Goal: Transaction & Acquisition: Obtain resource

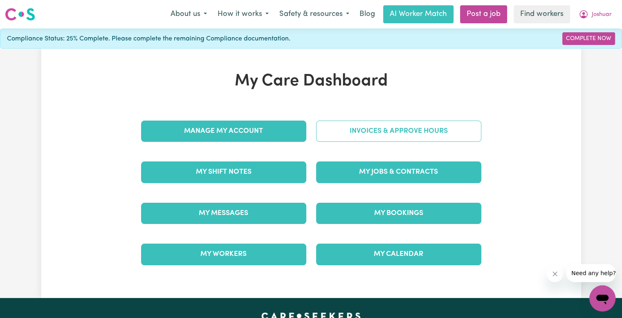
click at [418, 130] on link "Invoices & Approve Hours" at bounding box center [398, 131] width 165 height 21
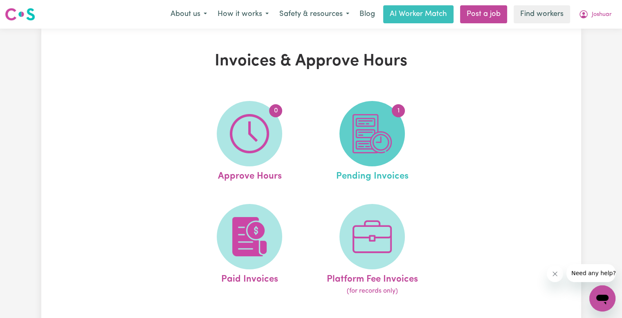
click at [388, 137] on img at bounding box center [372, 133] width 39 height 39
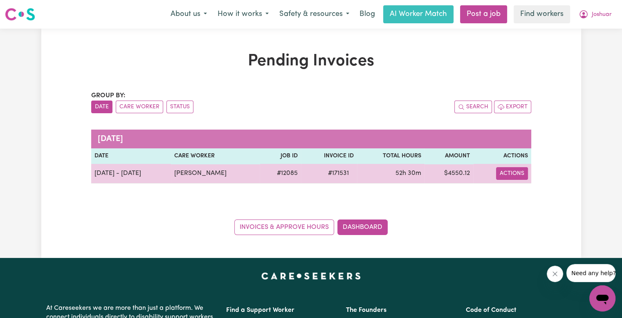
click at [511, 174] on button "Actions" at bounding box center [512, 173] width 32 height 13
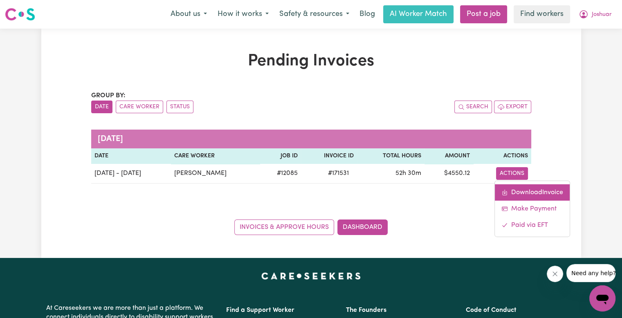
click at [519, 185] on link "Download Invoice" at bounding box center [532, 192] width 75 height 16
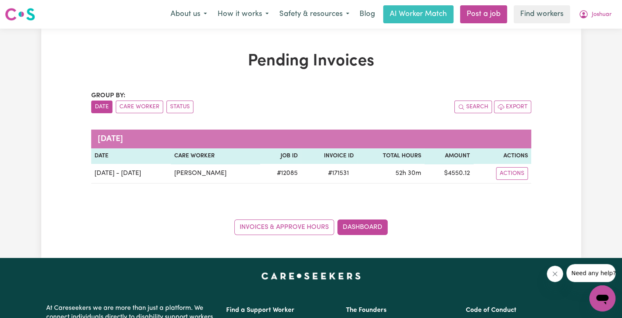
drag, startPoint x: 600, startPoint y: 17, endPoint x: 581, endPoint y: 55, distance: 42.6
click at [600, 17] on span "Joshuar" at bounding box center [602, 14] width 20 height 9
click at [581, 54] on link "Logout" at bounding box center [584, 47] width 65 height 16
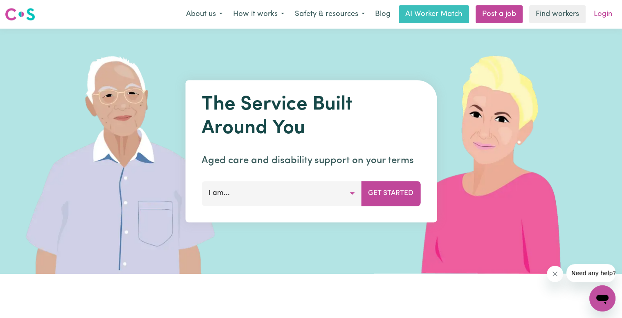
click at [602, 15] on link "Login" at bounding box center [603, 14] width 28 height 18
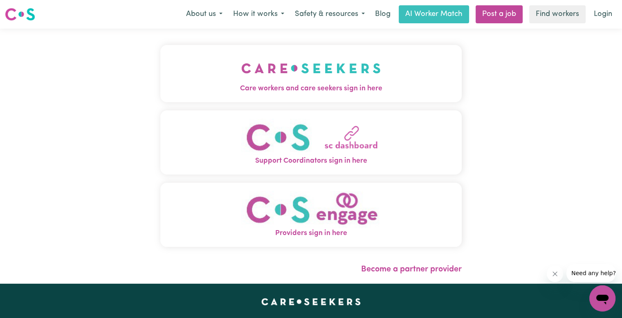
click at [316, 84] on span "Care workers and care seekers sign in here" at bounding box center [311, 88] width 302 height 11
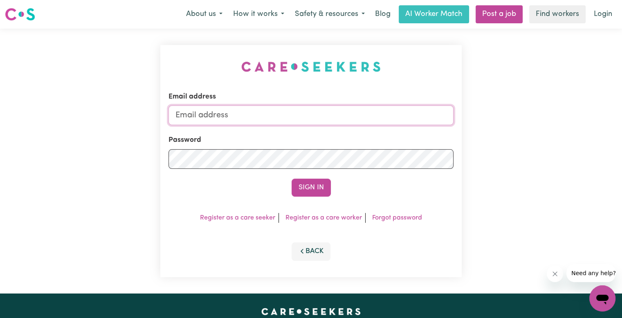
click at [334, 110] on input "Email address" at bounding box center [311, 116] width 285 height 20
click at [292, 179] on button "Sign In" at bounding box center [311, 188] width 39 height 18
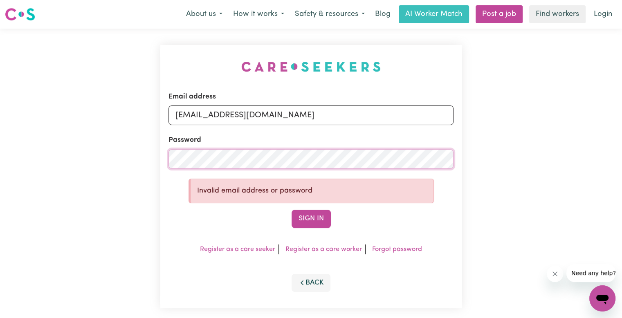
click at [108, 151] on div "Email address [EMAIL_ADDRESS][DOMAIN_NAME] Password Invalid email address or pa…" at bounding box center [311, 177] width 622 height 296
click at [292, 210] on button "Sign In" at bounding box center [311, 219] width 39 height 18
click at [257, 114] on input "[EMAIL_ADDRESS][DOMAIN_NAME]" at bounding box center [311, 116] width 285 height 20
click at [292, 210] on button "Sign In" at bounding box center [311, 219] width 39 height 18
drag, startPoint x: 268, startPoint y: 117, endPoint x: 265, endPoint y: 100, distance: 17.2
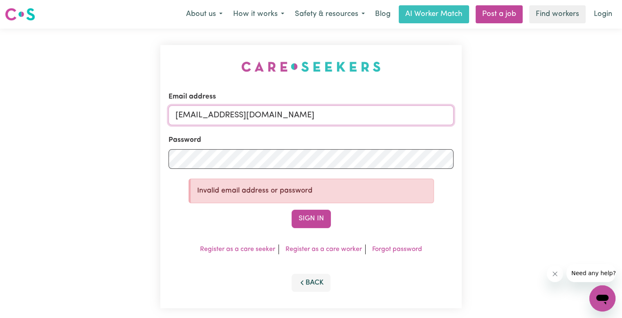
click at [268, 116] on input "[EMAIL_ADDRESS][DOMAIN_NAME]" at bounding box center [311, 116] width 285 height 20
type input "[EMAIL_ADDRESS][DOMAIN_NAME]"
click at [292, 210] on button "Sign In" at bounding box center [311, 219] width 39 height 18
